Goal: Transaction & Acquisition: Register for event/course

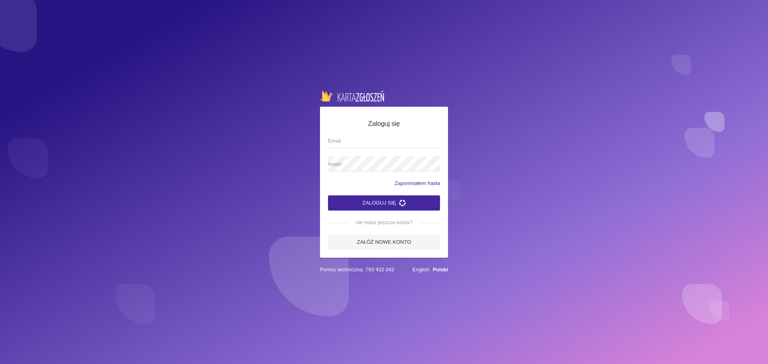
click at [387, 144] on input "Email" at bounding box center [384, 140] width 112 height 15
type input "[EMAIL_ADDRESS][DOMAIN_NAME]"
click at [382, 162] on span "Hasło" at bounding box center [380, 164] width 104 height 8
click at [382, 206] on button "Zaloguj się" at bounding box center [384, 203] width 112 height 15
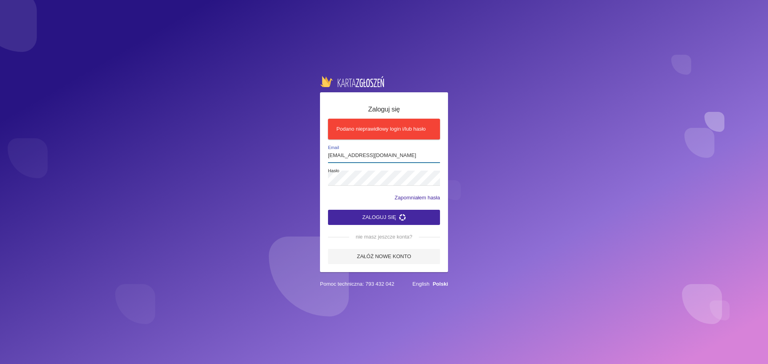
drag, startPoint x: 404, startPoint y: 158, endPoint x: 411, endPoint y: 157, distance: 7.3
click at [404, 158] on input "[EMAIL_ADDRESS][DOMAIN_NAME]" at bounding box center [384, 155] width 112 height 15
click at [312, 178] on div "Zaloguj się Podano nieprawidłowy login i/lub hasło [EMAIL_ADDRESS][DOMAIN_NAME]…" at bounding box center [384, 182] width 768 height 364
click at [328, 210] on button "Zaloguj się" at bounding box center [384, 217] width 112 height 15
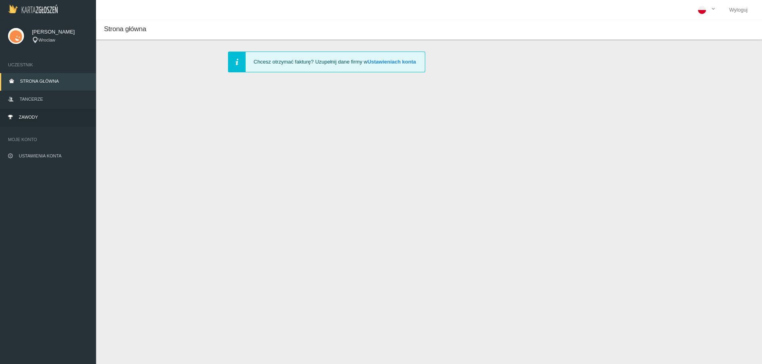
click at [53, 115] on link "Zawody" at bounding box center [48, 118] width 96 height 18
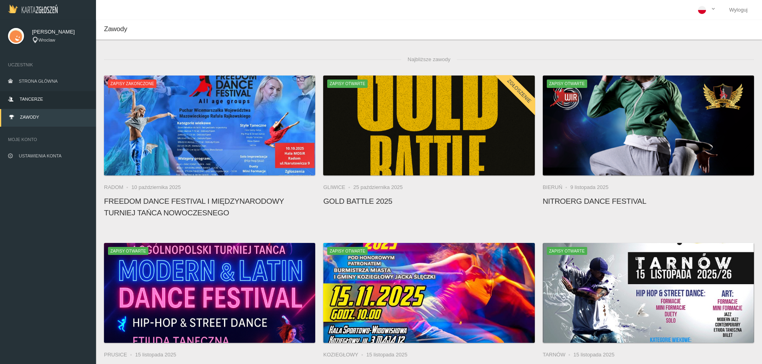
click at [49, 101] on link "Tancerze" at bounding box center [48, 100] width 96 height 18
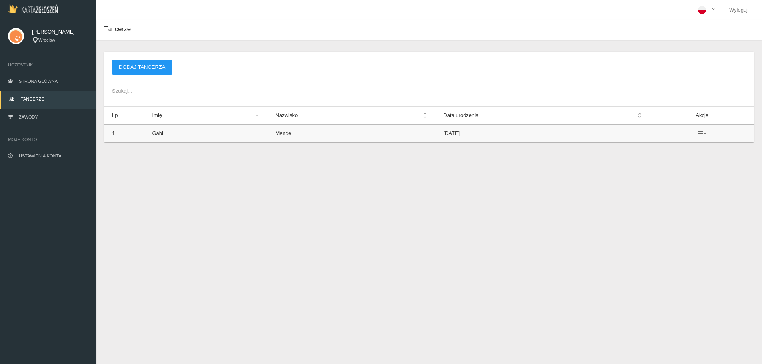
click at [705, 135] on icon at bounding box center [702, 133] width 9 height 6
drag, startPoint x: 274, startPoint y: 210, endPoint x: 259, endPoint y: 210, distance: 15.6
click at [276, 210] on div "Tancerze Nowy tancerz Imię * Nazwisko * Data urodzenia * Zapisz Anuluj * - pole…" at bounding box center [429, 202] width 666 height 364
click at [57, 118] on link "Zawody" at bounding box center [48, 118] width 96 height 18
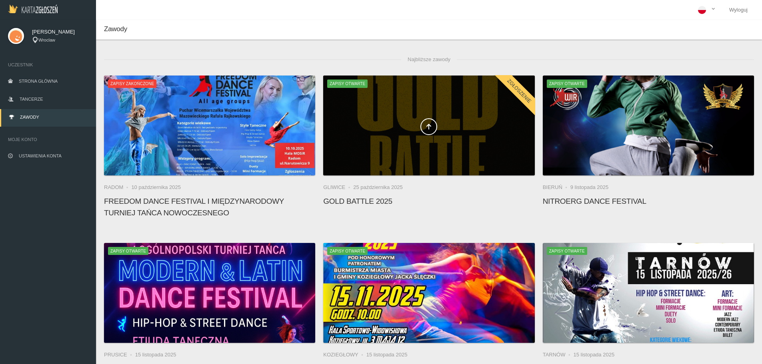
click at [485, 127] on span at bounding box center [428, 126] width 211 height 17
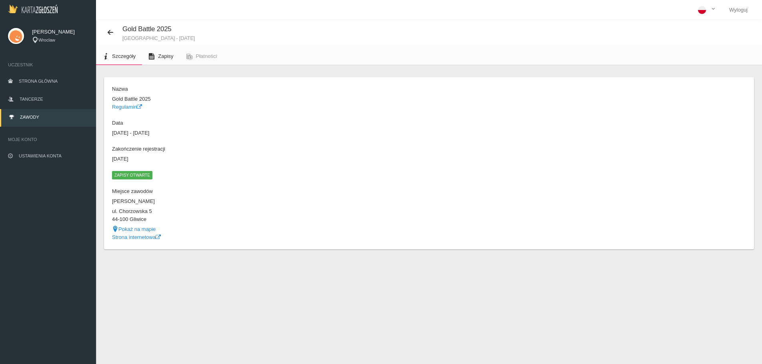
click at [167, 53] on span "Zapisy" at bounding box center [165, 56] width 15 height 6
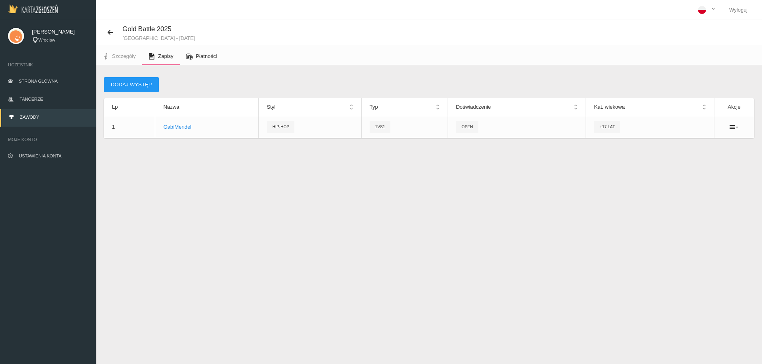
click at [209, 54] on span "Płatności" at bounding box center [206, 56] width 21 height 6
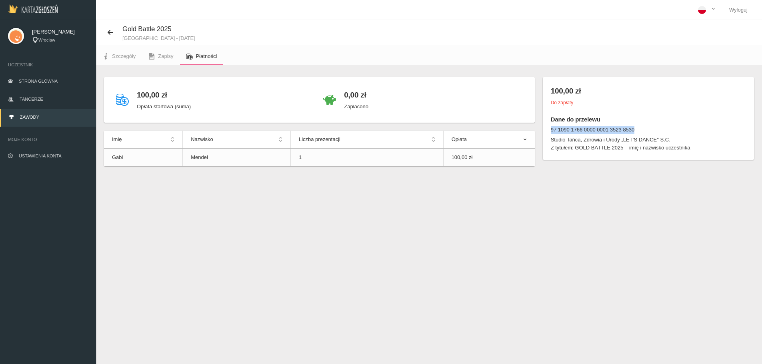
drag, startPoint x: 636, startPoint y: 129, endPoint x: 552, endPoint y: 131, distance: 84.0
click at [552, 131] on dt "97 1090 1766 0000 0001 3523 8530" at bounding box center [648, 130] width 195 height 8
copy dt "97 1090 1766 0000 0001 3523 8530"
drag, startPoint x: 672, startPoint y: 139, endPoint x: 542, endPoint y: 143, distance: 130.1
click at [542, 143] on div "100,00 zł Do zapłaty Dane do przelewu 97 1090 1766 0000 0001 3523 8530 Studio T…" at bounding box center [648, 122] width 219 height 91
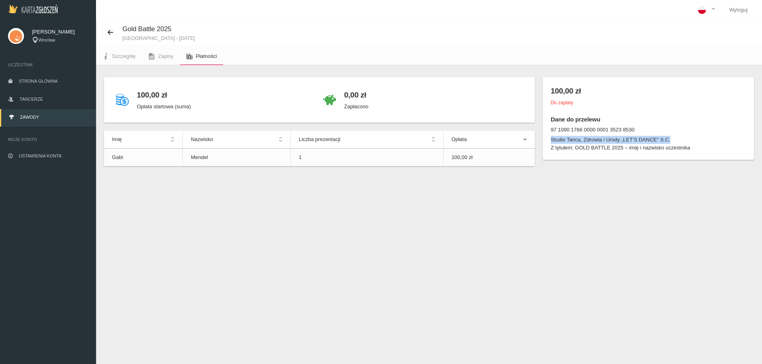
copy dd "Studio Tańca, Zdrowia i Urody „LET’S DANCE" S.C."
drag, startPoint x: 627, startPoint y: 149, endPoint x: 576, endPoint y: 150, distance: 50.8
click at [576, 150] on dd "Z tytułem: GOLD BATTLE 2025 – imię i nazwisko uczestnika" at bounding box center [648, 148] width 195 height 8
copy dd "GOLD BATTLE 2025 – imię i nazwisko uczestnika"
